Goal: Transaction & Acquisition: Purchase product/service

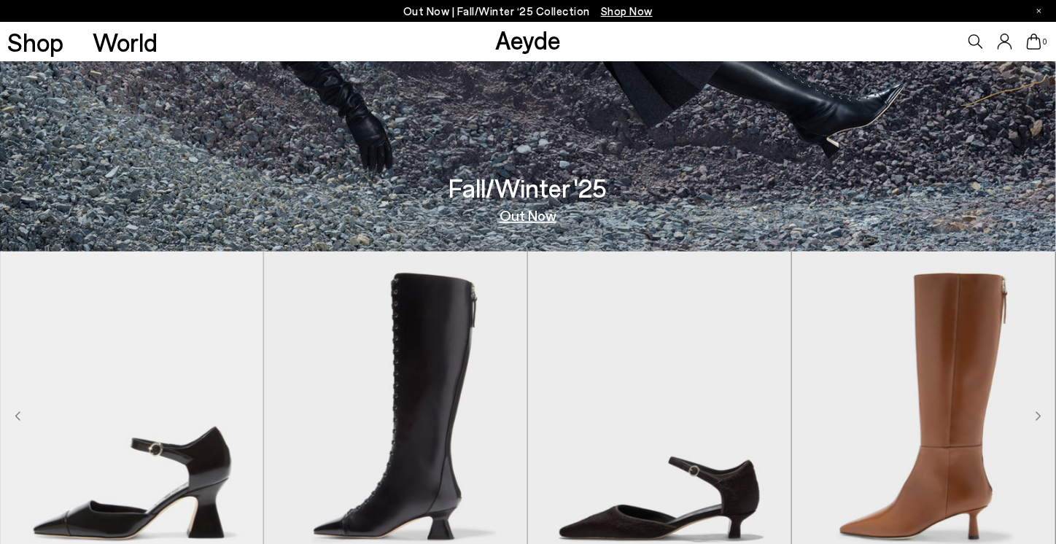
scroll to position [365, 0]
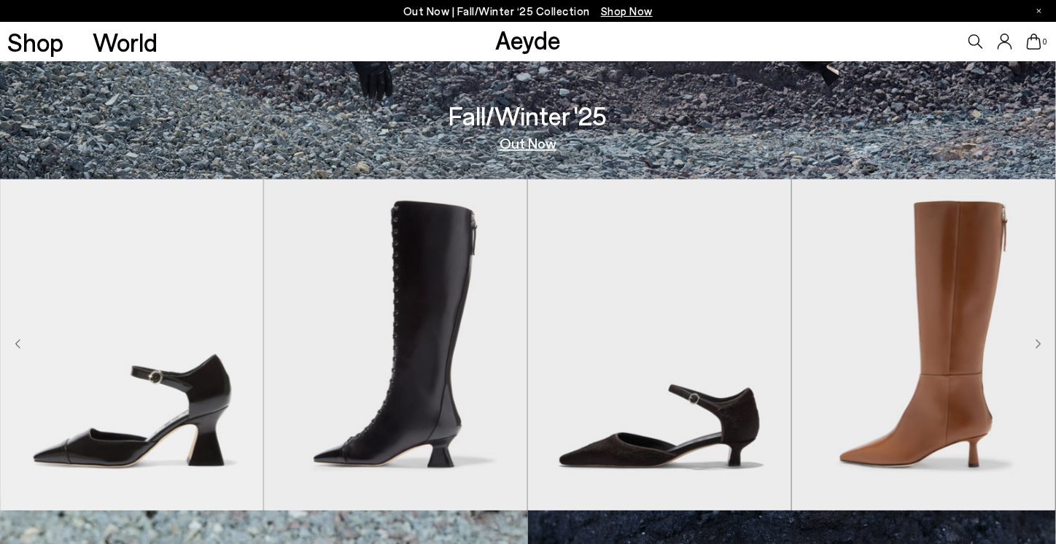
click at [1036, 342] on icon "Next slide" at bounding box center [1039, 344] width 6 height 10
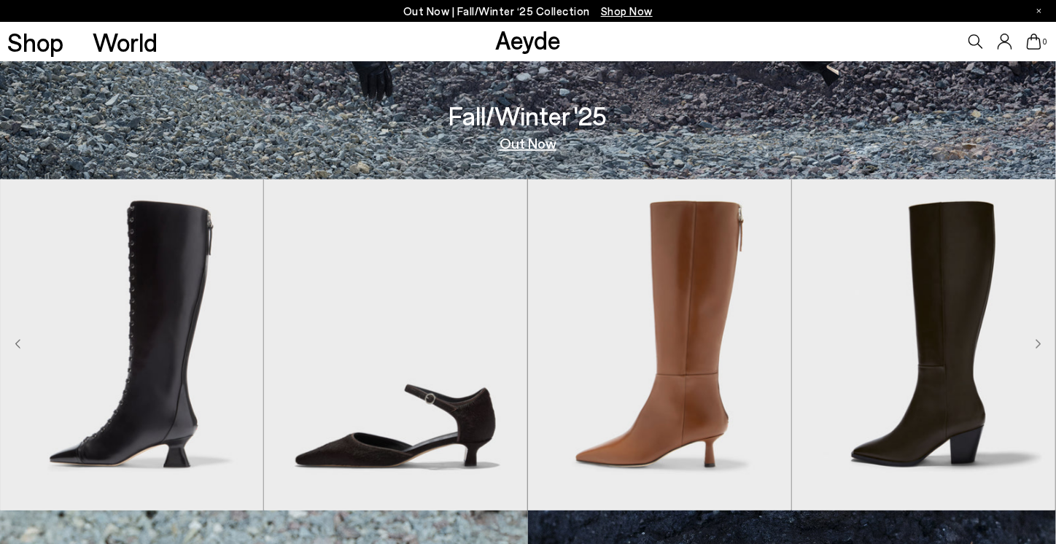
click at [1036, 342] on icon "Next slide" at bounding box center [1039, 344] width 6 height 10
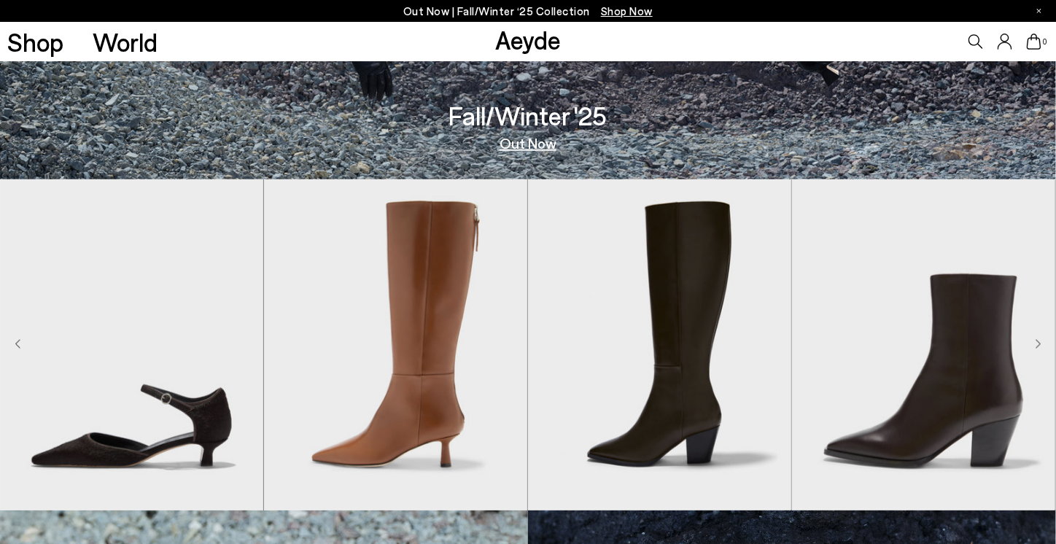
click at [1036, 342] on icon "Next slide" at bounding box center [1039, 344] width 6 height 10
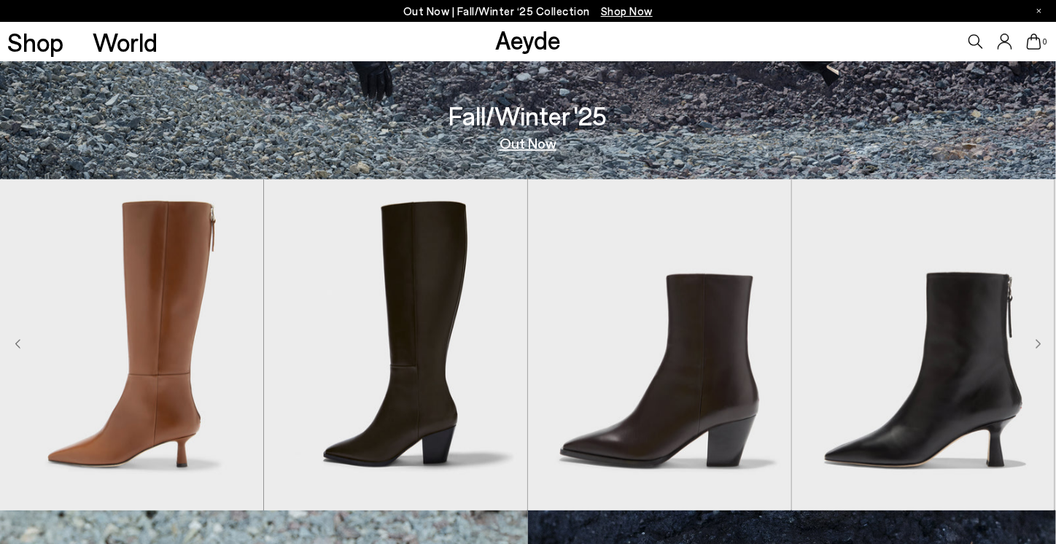
click at [1036, 342] on icon "Next slide" at bounding box center [1039, 344] width 6 height 10
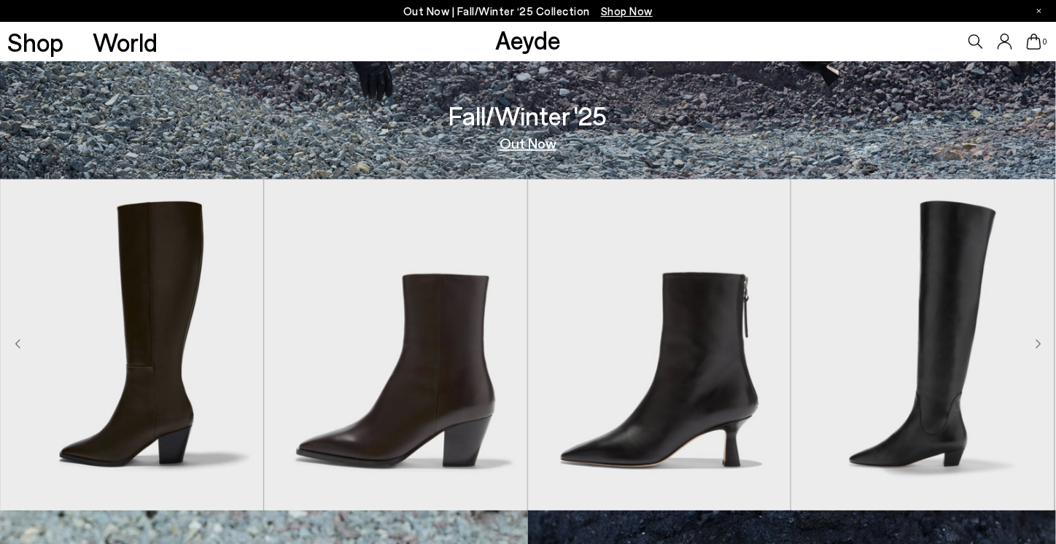
click at [1036, 342] on icon "Next slide" at bounding box center [1039, 344] width 6 height 10
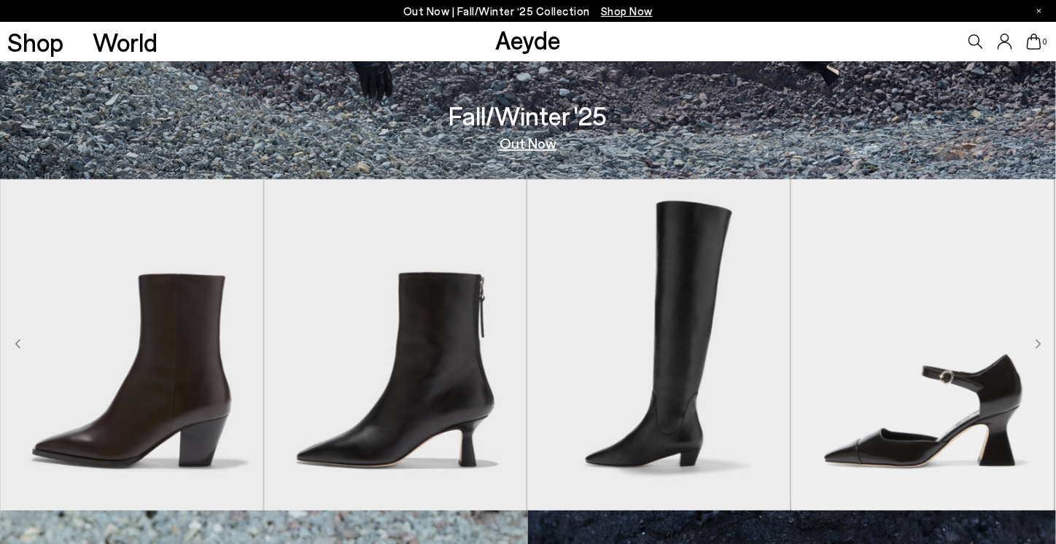
click at [1036, 342] on icon "Next slide" at bounding box center [1039, 344] width 6 height 10
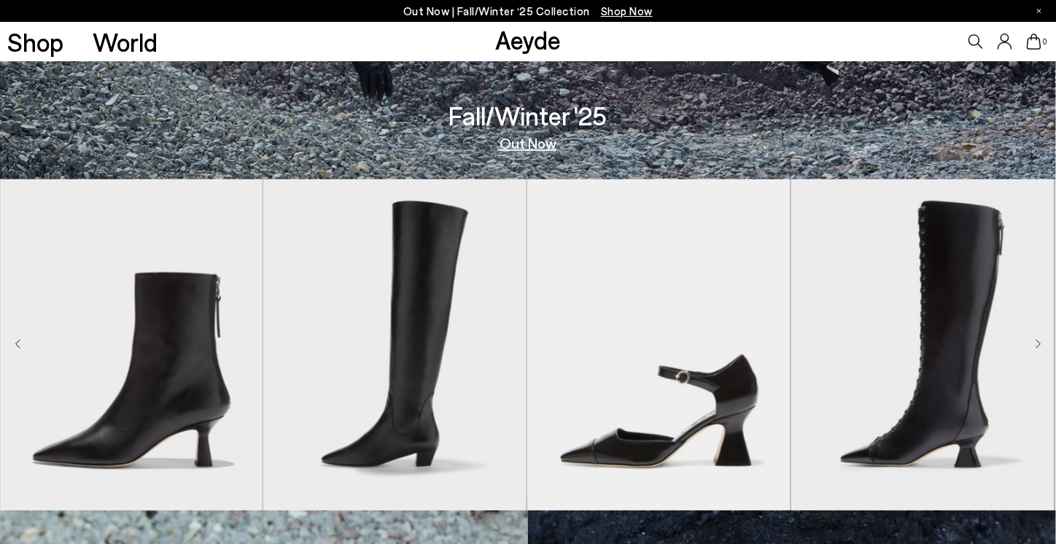
click at [1036, 342] on icon "Next slide" at bounding box center [1039, 344] width 6 height 10
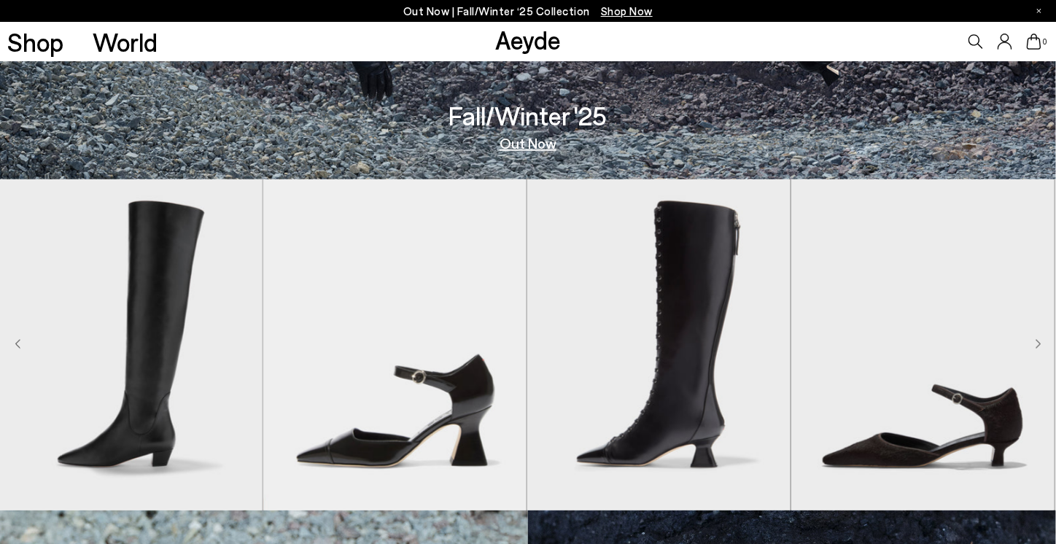
click at [1036, 342] on icon "Next slide" at bounding box center [1039, 344] width 6 height 10
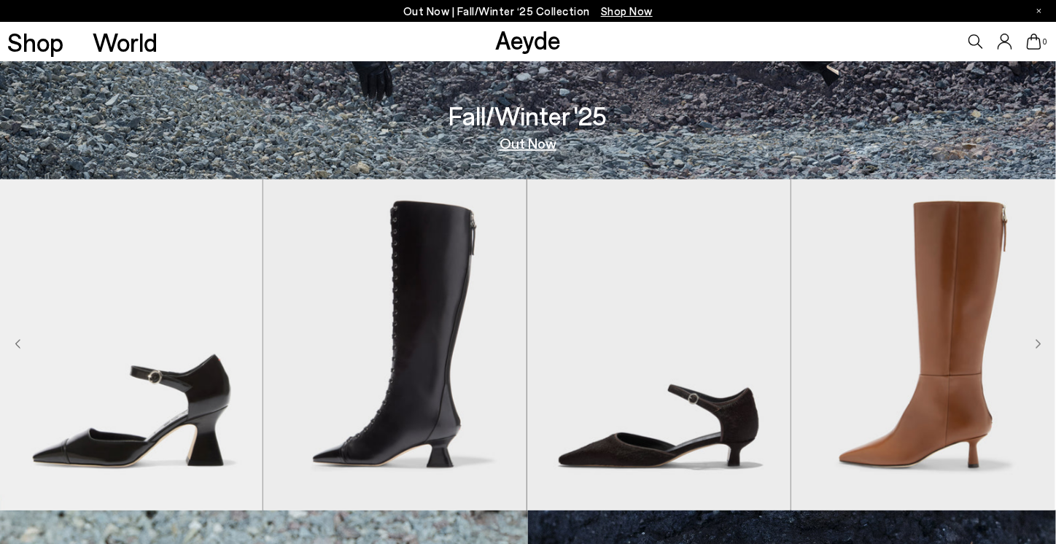
click at [1036, 342] on icon "Next slide" at bounding box center [1039, 344] width 6 height 10
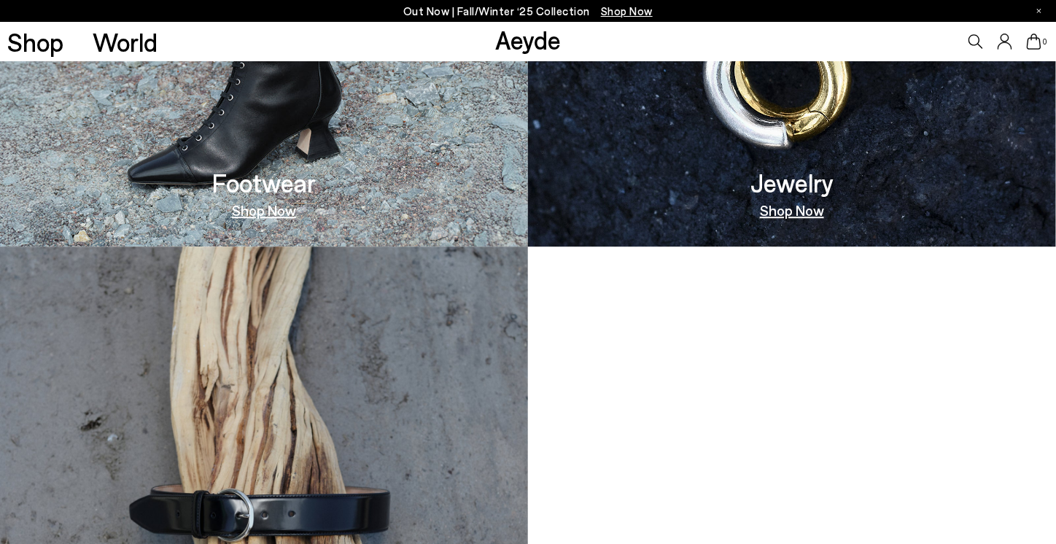
scroll to position [1021, 0]
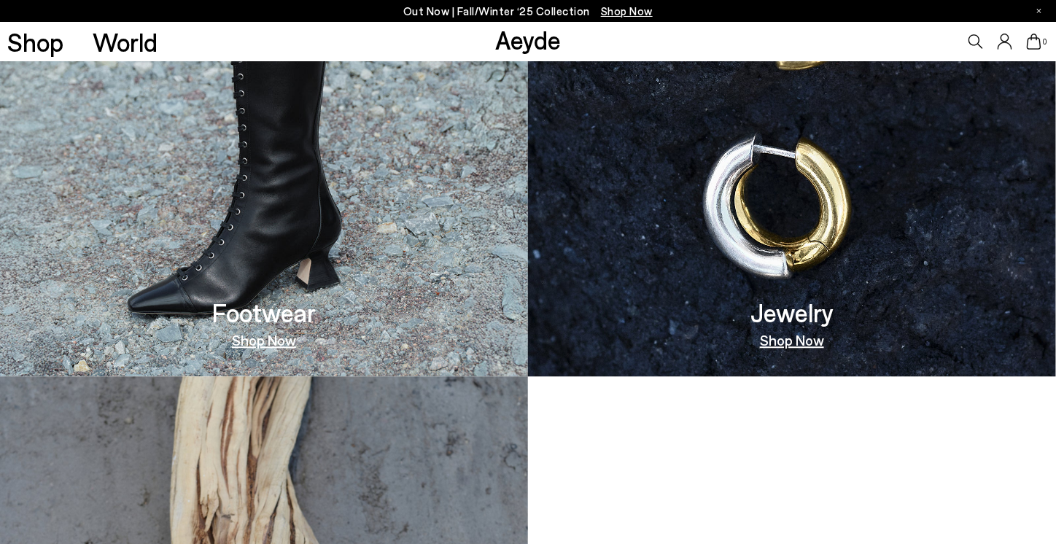
click at [787, 341] on link "Shop Now" at bounding box center [792, 340] width 64 height 15
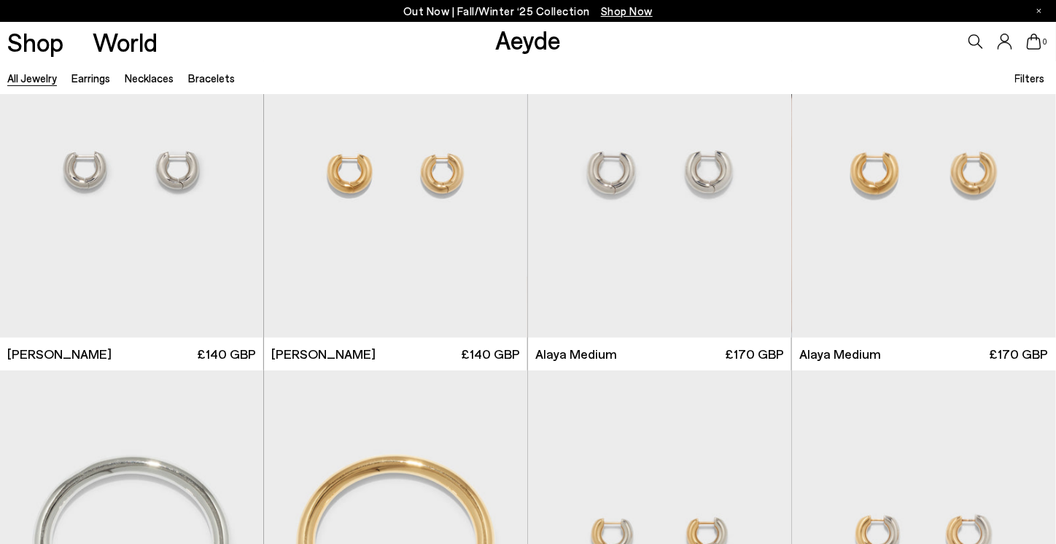
scroll to position [292, 0]
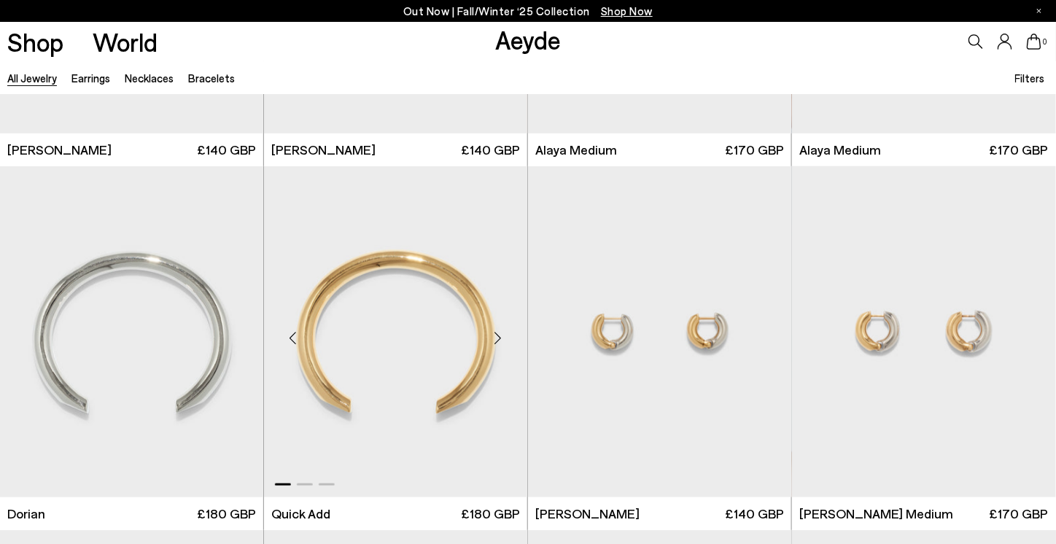
click at [500, 339] on div "Next slide" at bounding box center [498, 338] width 44 height 44
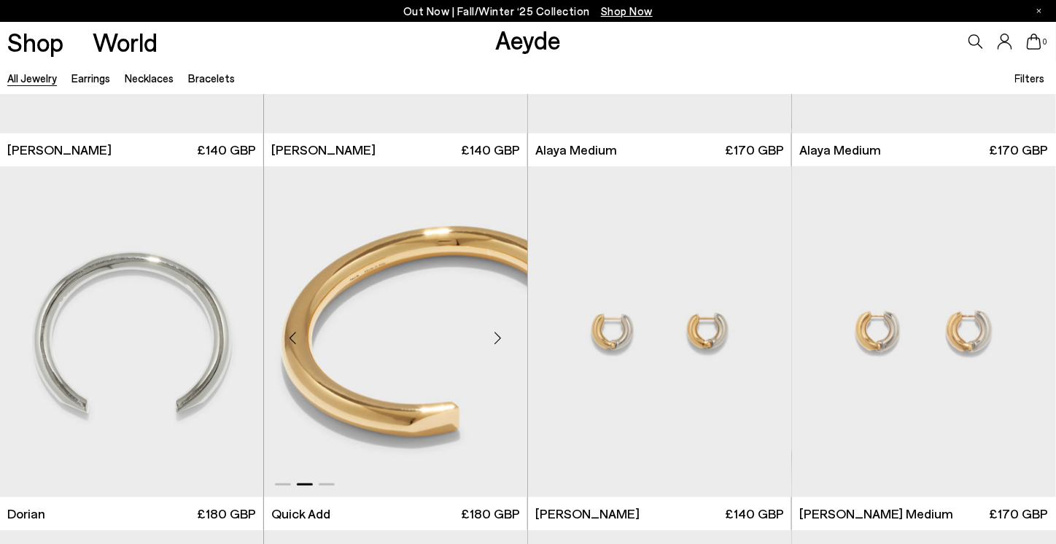
click at [500, 339] on div "Next slide" at bounding box center [498, 338] width 44 height 44
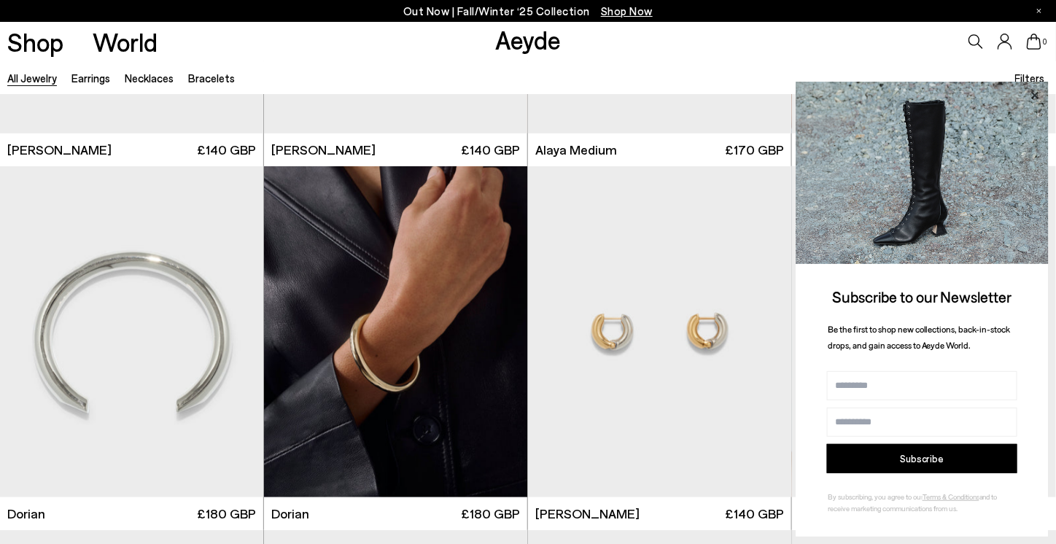
click at [1035, 99] on icon at bounding box center [1034, 95] width 19 height 19
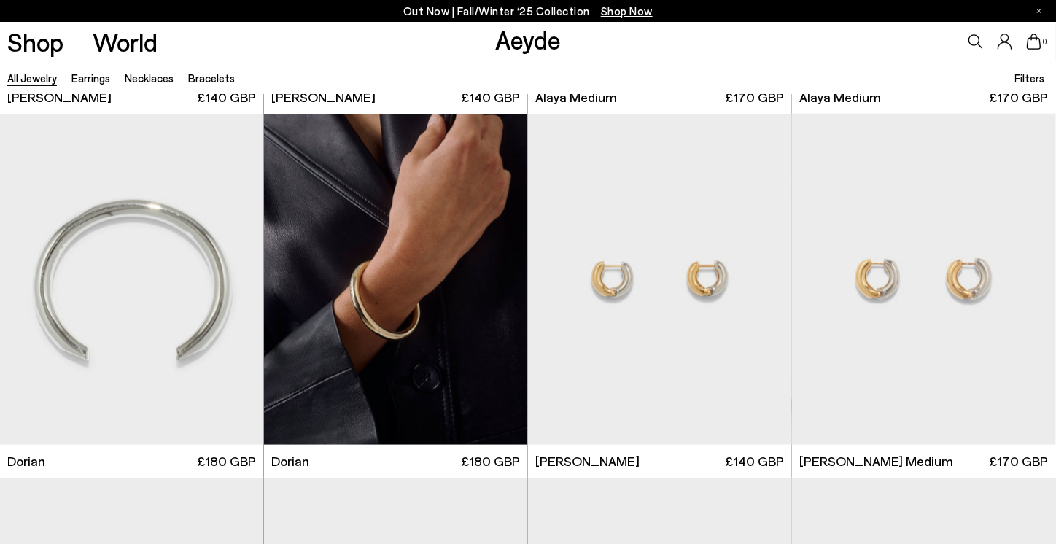
scroll to position [365, 0]
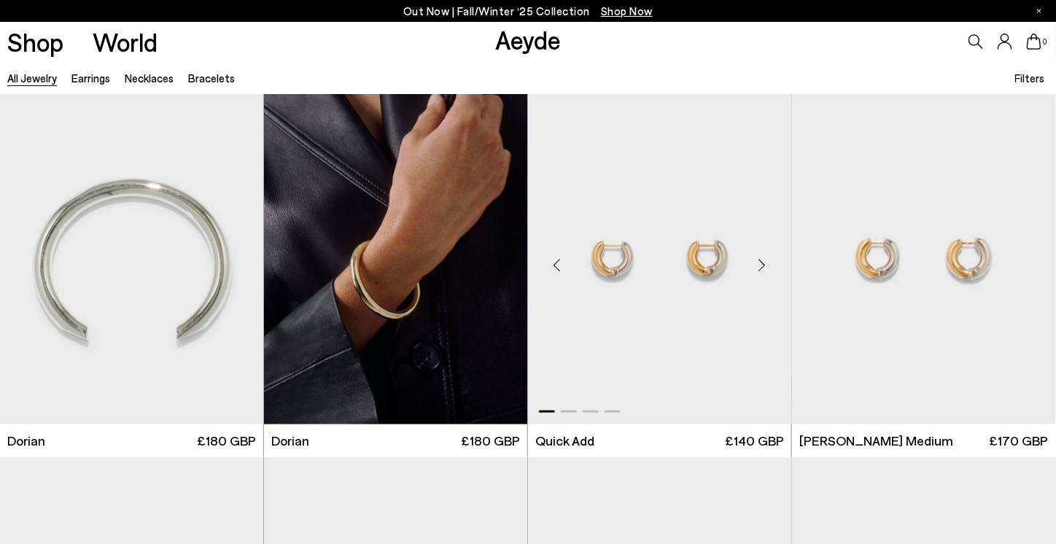
click at [765, 263] on div "Next slide" at bounding box center [762, 265] width 44 height 44
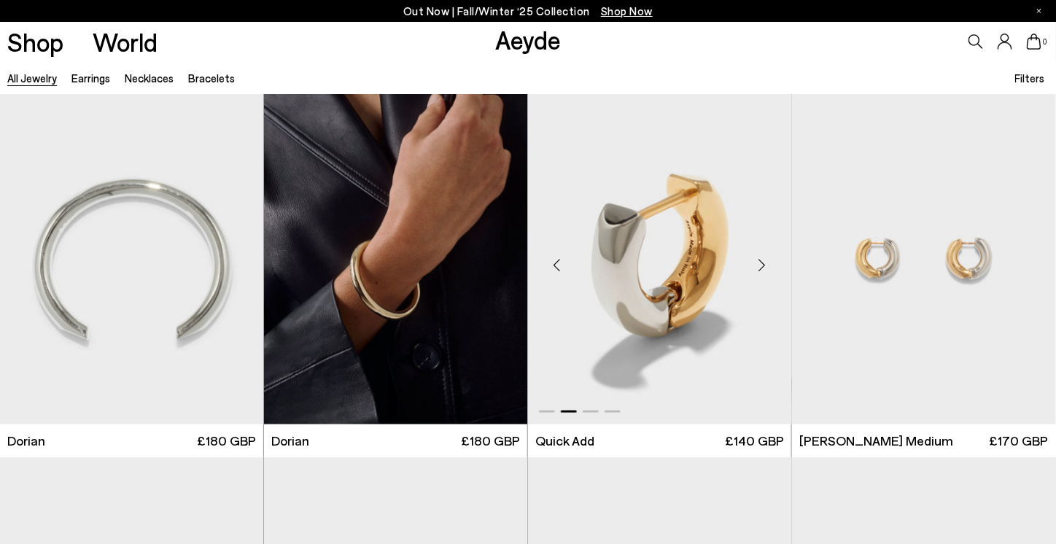
click at [764, 263] on div "Next slide" at bounding box center [762, 265] width 44 height 44
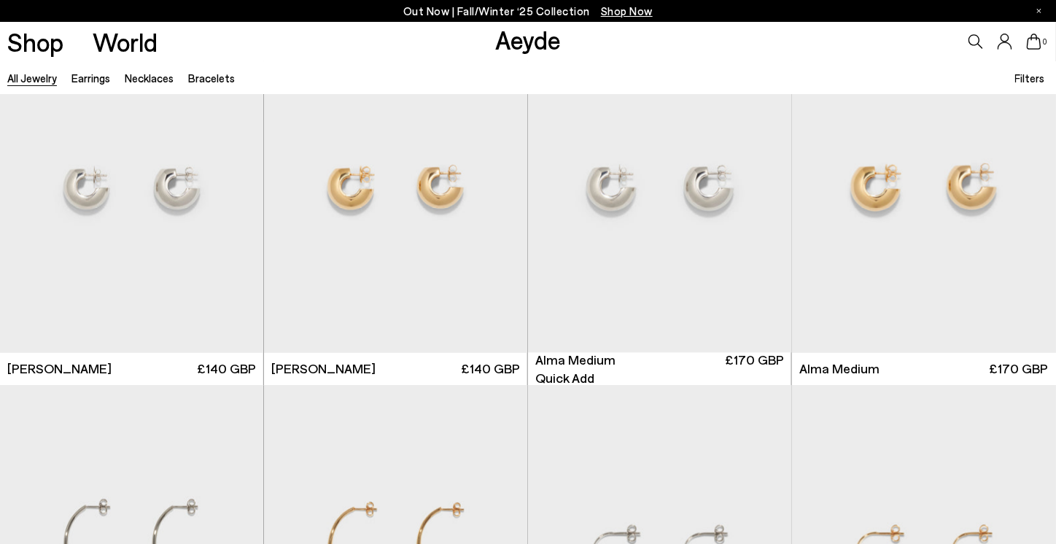
scroll to position [729, 0]
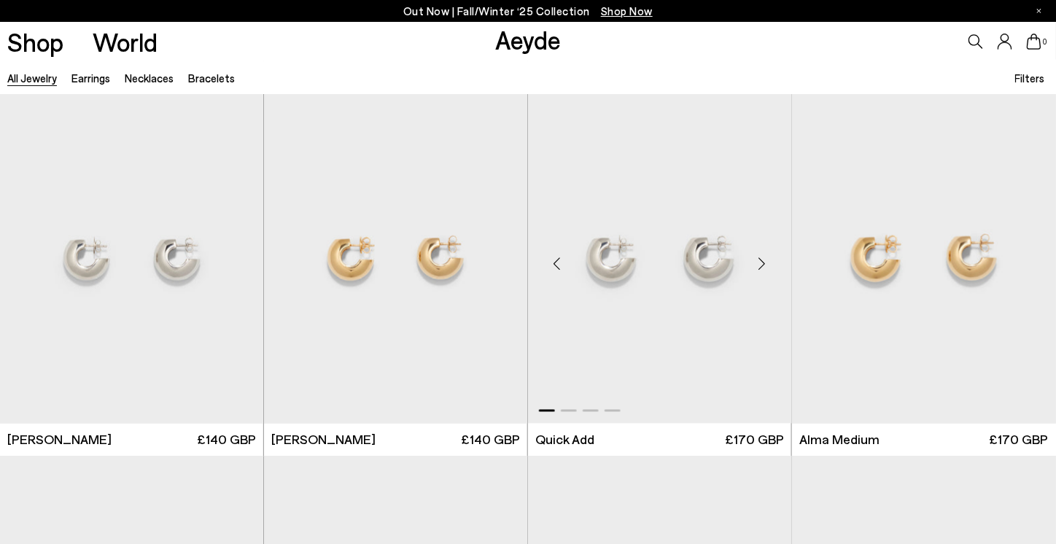
click at [763, 260] on div "Next slide" at bounding box center [762, 264] width 44 height 44
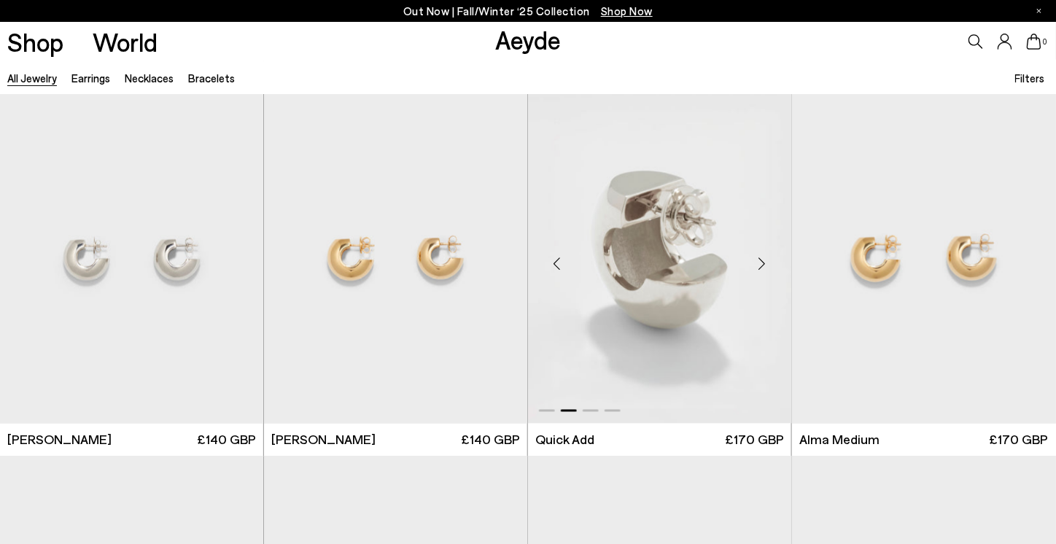
click at [763, 260] on div "Next slide" at bounding box center [762, 264] width 44 height 44
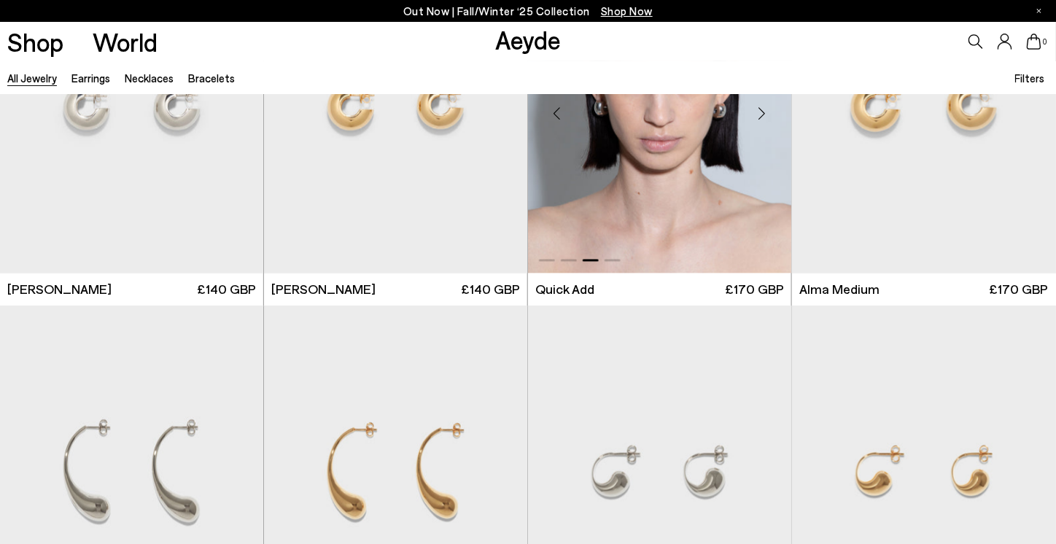
scroll to position [1021, 0]
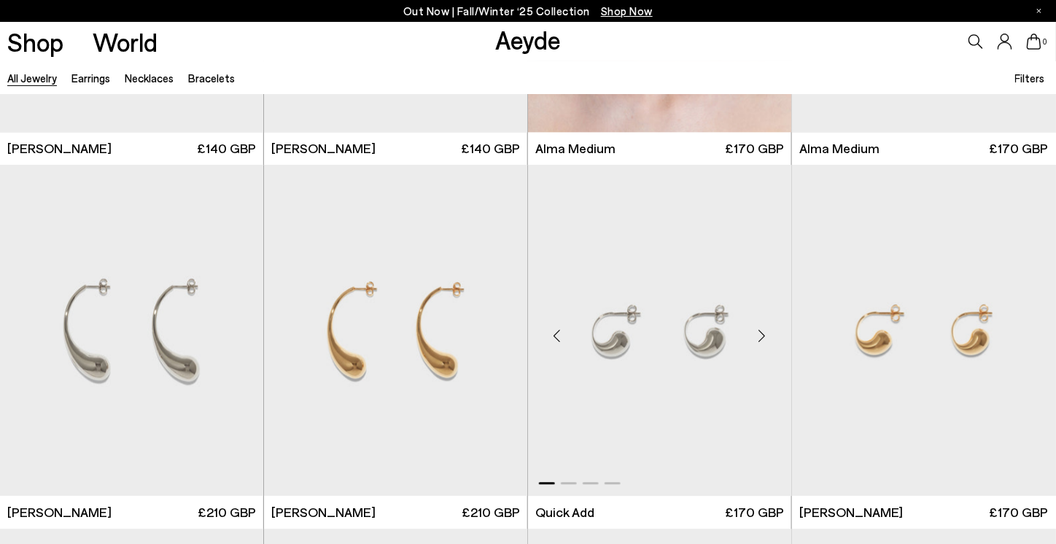
click at [759, 336] on div "Next slide" at bounding box center [762, 336] width 44 height 44
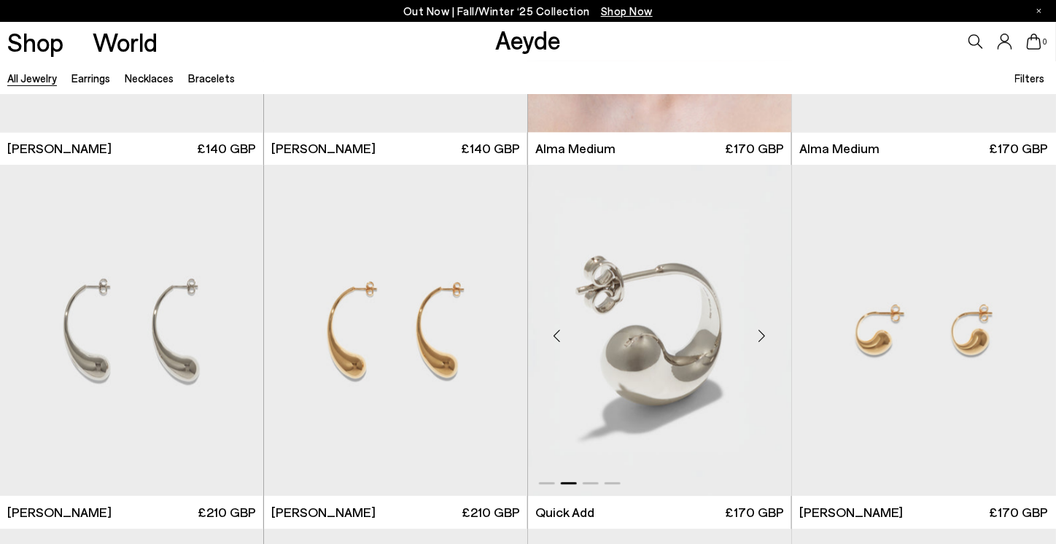
click at [759, 336] on div "Next slide" at bounding box center [762, 336] width 44 height 44
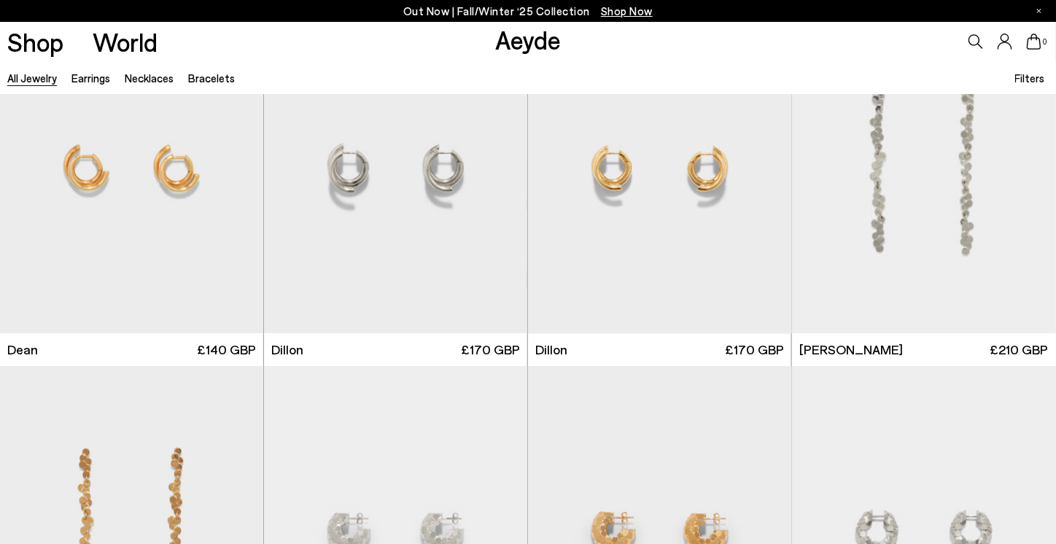
scroll to position [2844, 0]
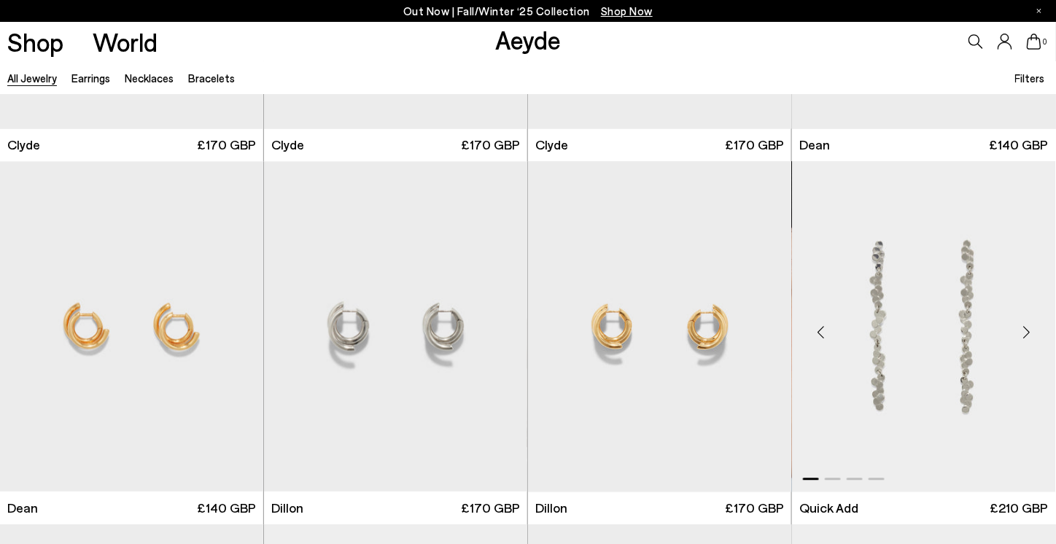
click at [1018, 336] on div "Next slide" at bounding box center [1027, 333] width 44 height 44
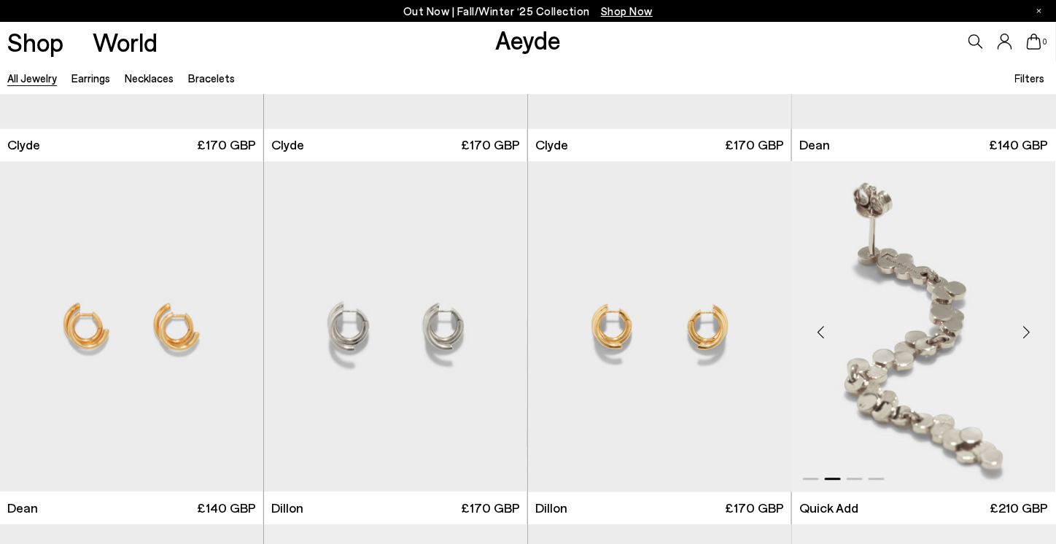
click at [1018, 336] on div "Next slide" at bounding box center [1027, 333] width 44 height 44
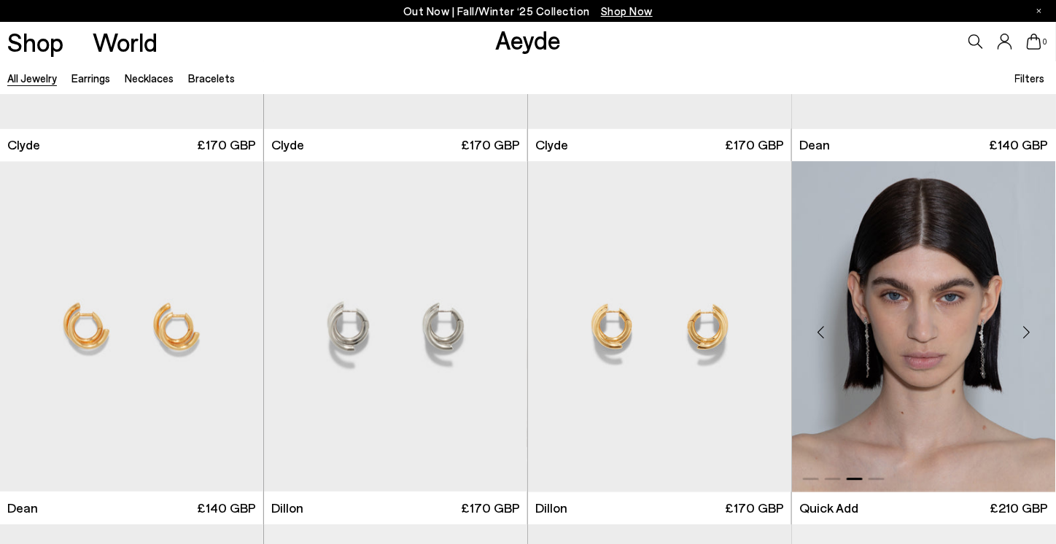
click at [1022, 339] on div "Next slide" at bounding box center [1027, 333] width 44 height 44
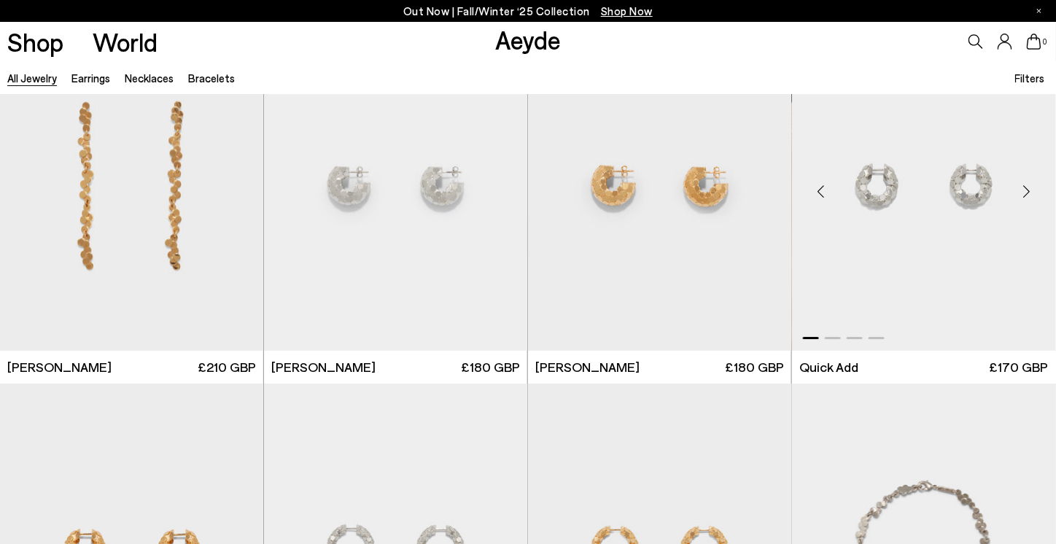
scroll to position [3574, 0]
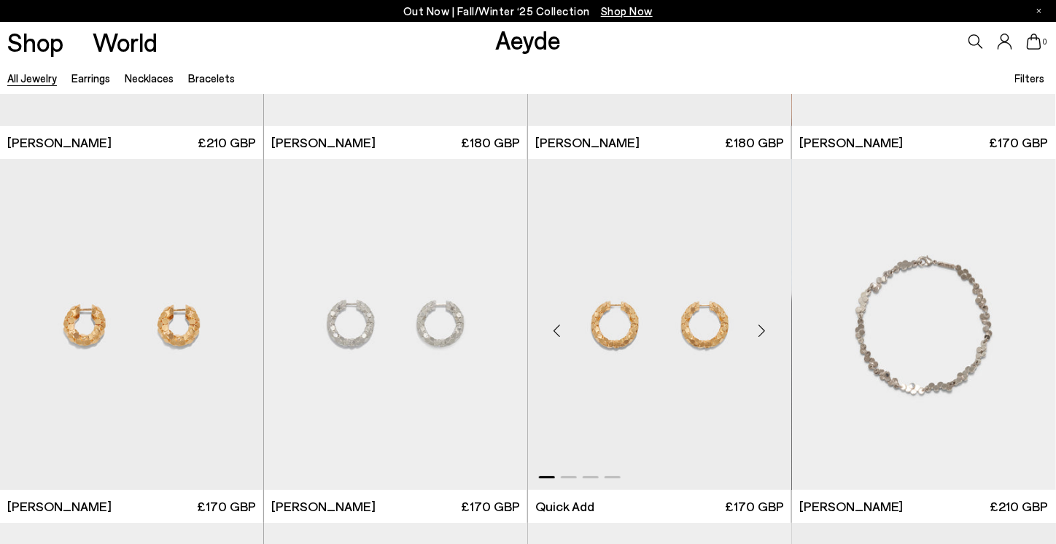
click at [759, 333] on div "Next slide" at bounding box center [762, 330] width 44 height 44
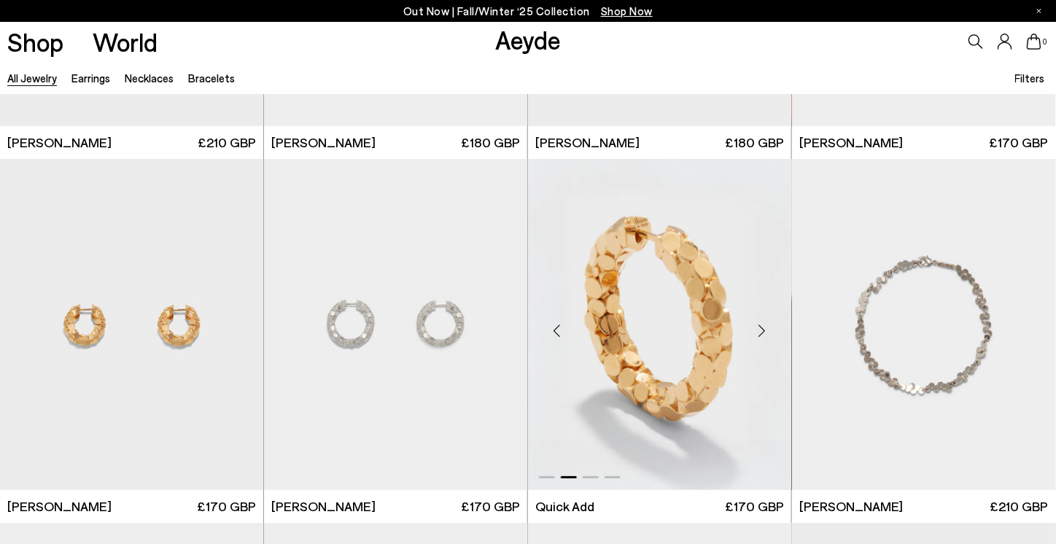
click at [759, 333] on div "Next slide" at bounding box center [762, 330] width 44 height 44
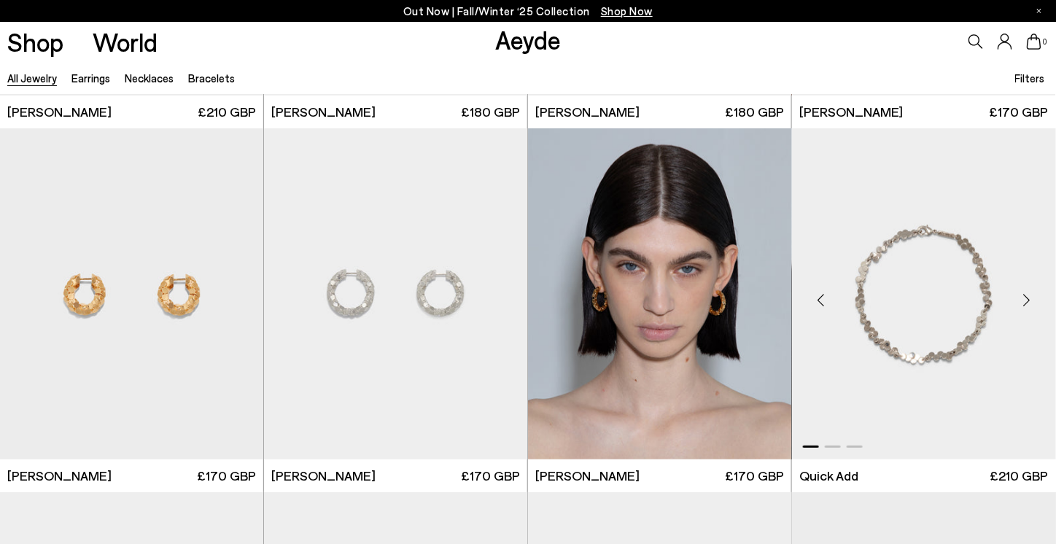
scroll to position [3646, 0]
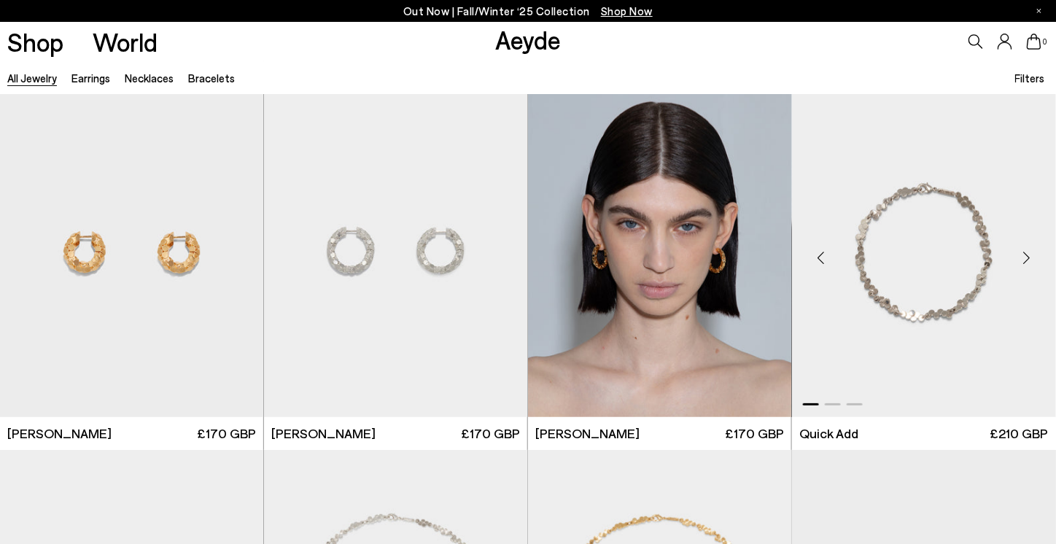
click at [1022, 254] on div "Next slide" at bounding box center [1027, 258] width 44 height 44
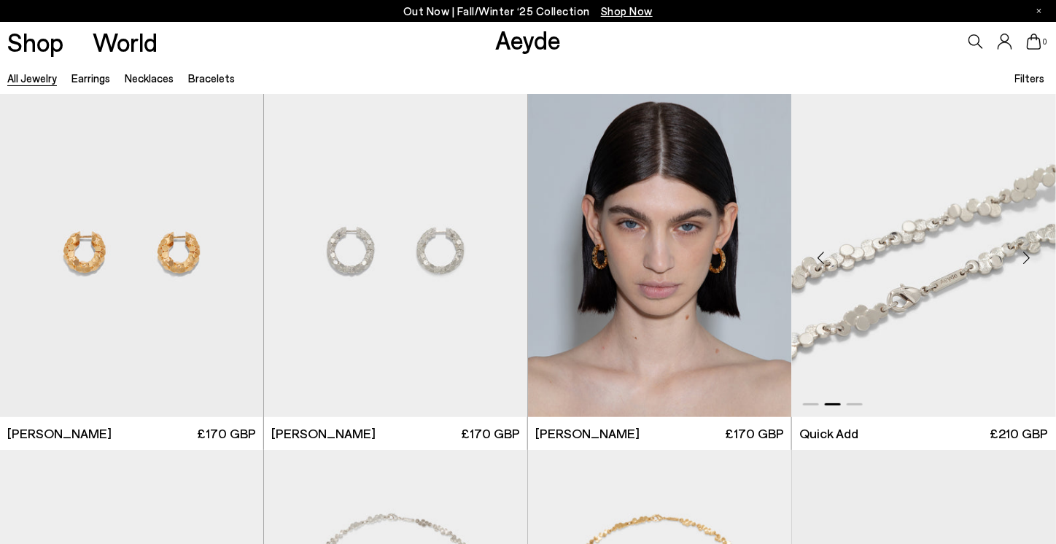
click at [1022, 254] on div "Next slide" at bounding box center [1027, 258] width 44 height 44
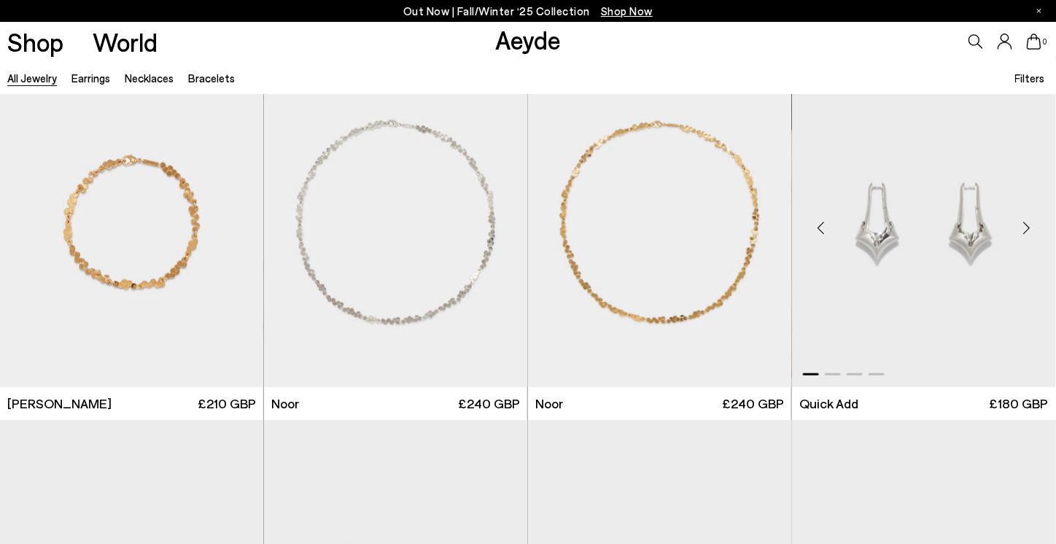
scroll to position [4011, 0]
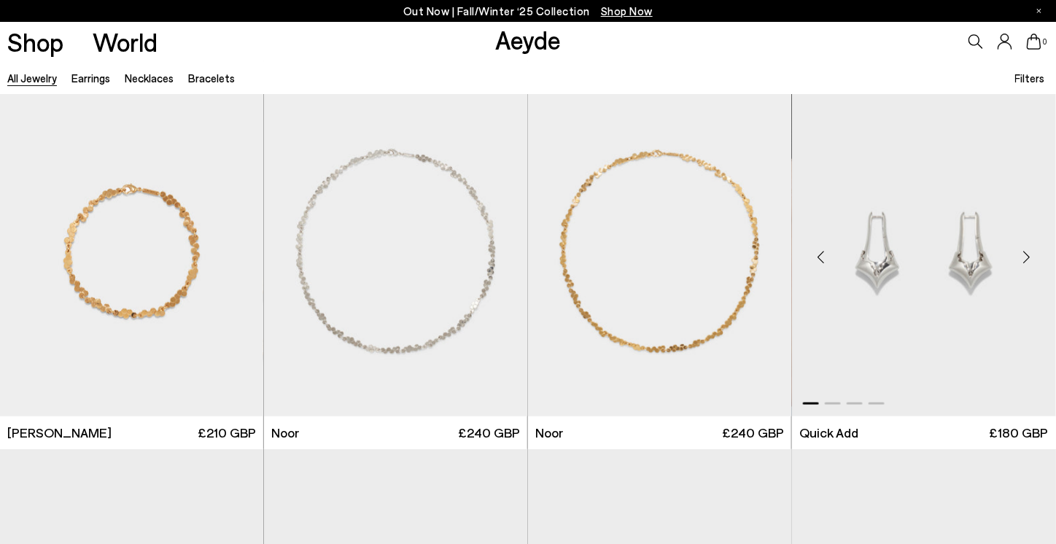
click at [1024, 250] on div "Next slide" at bounding box center [1027, 257] width 44 height 44
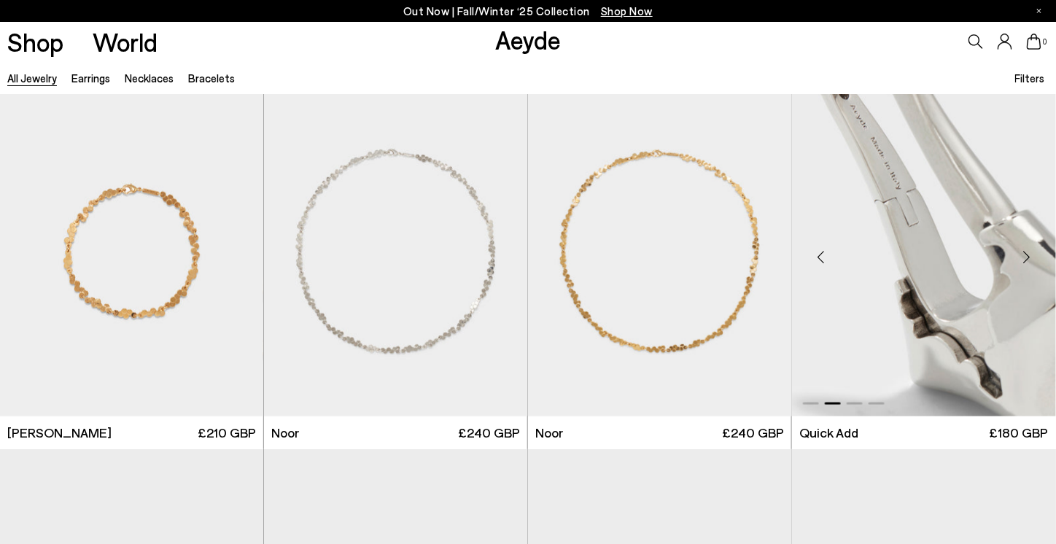
click at [1024, 250] on div "Next slide" at bounding box center [1027, 257] width 44 height 44
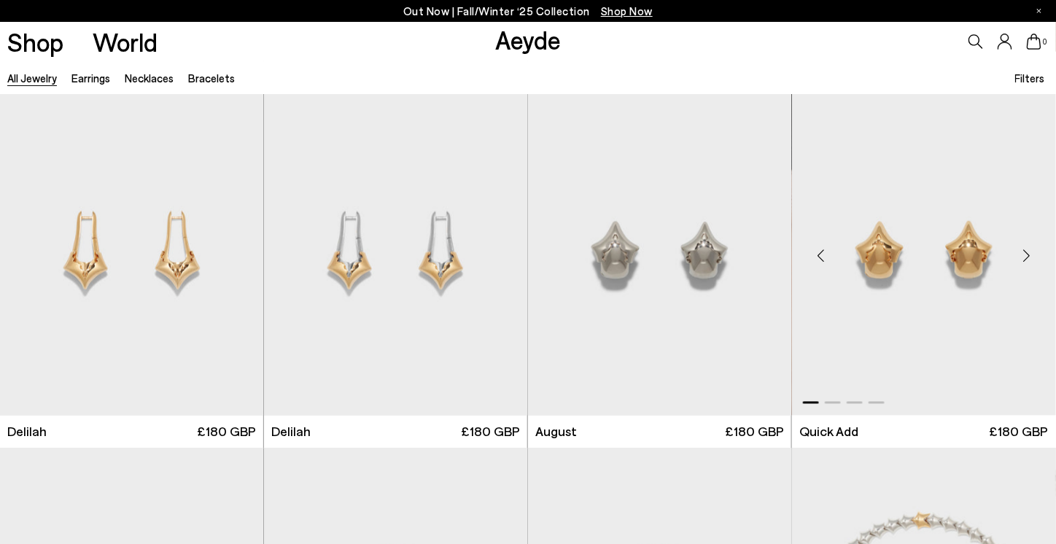
scroll to position [4886, 0]
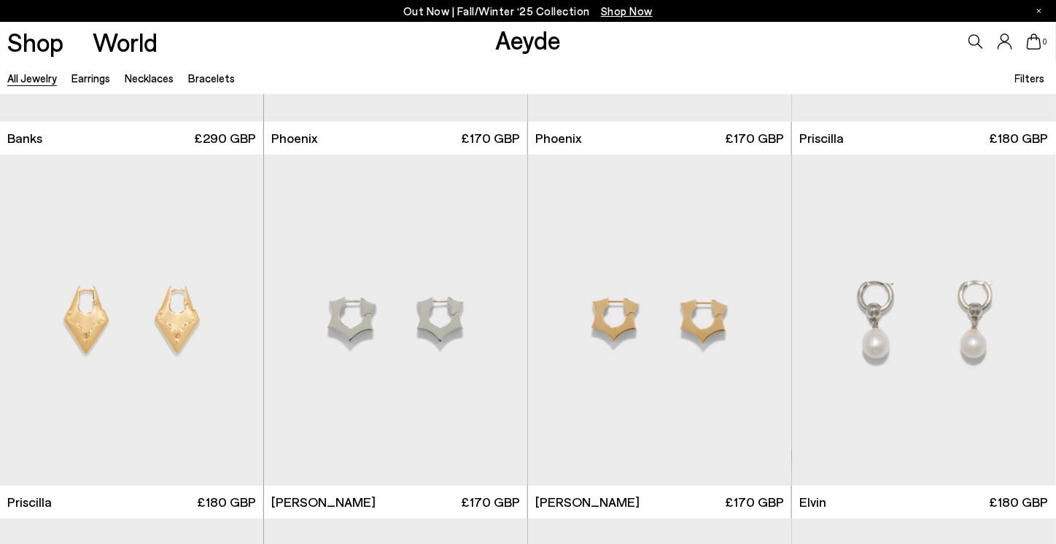
scroll to position [6126, 0]
